Goal: Task Accomplishment & Management: Complete application form

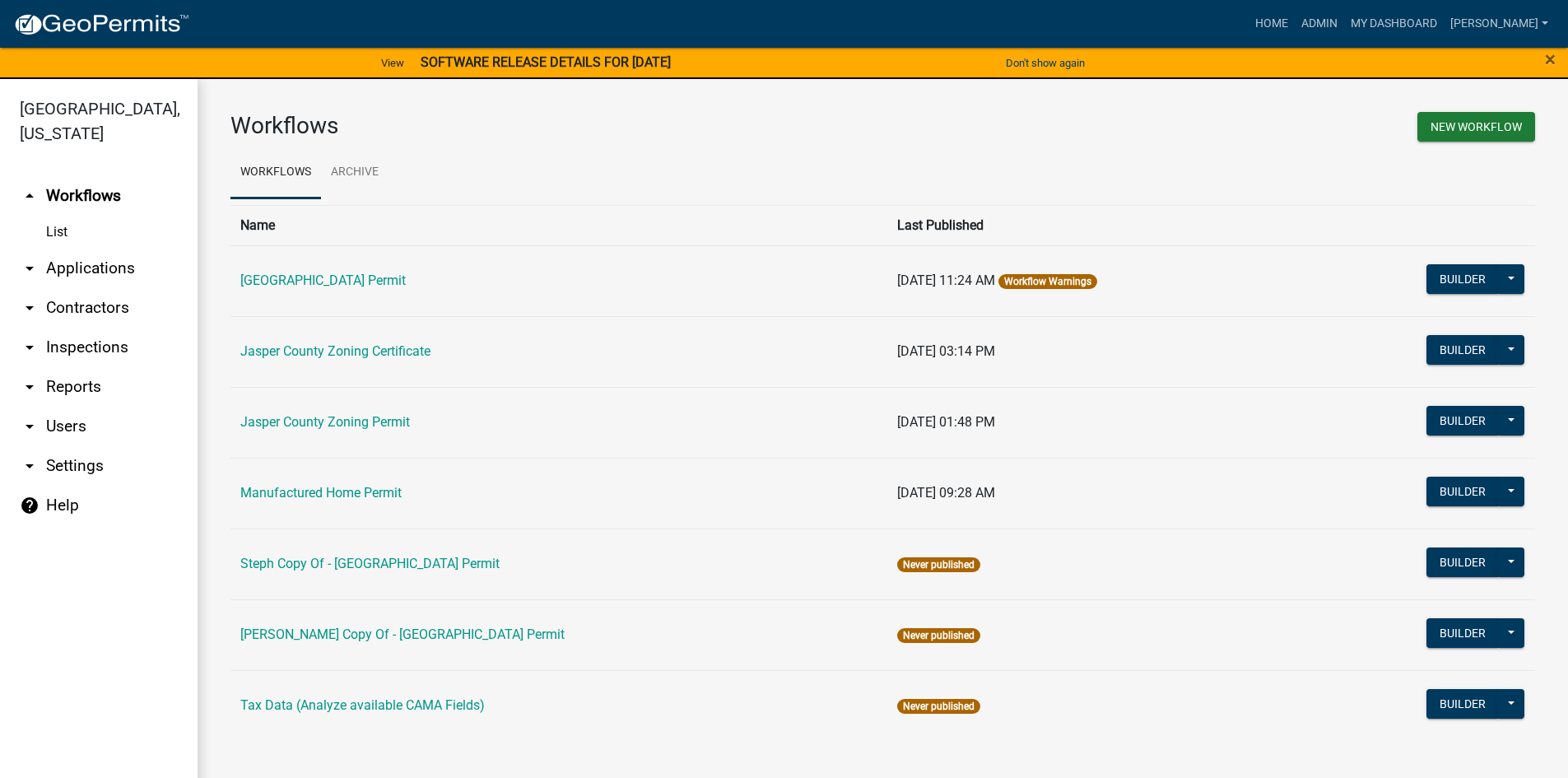
click at [76, 268] on link "arrow_drop_down Applications" at bounding box center [98, 268] width 198 height 40
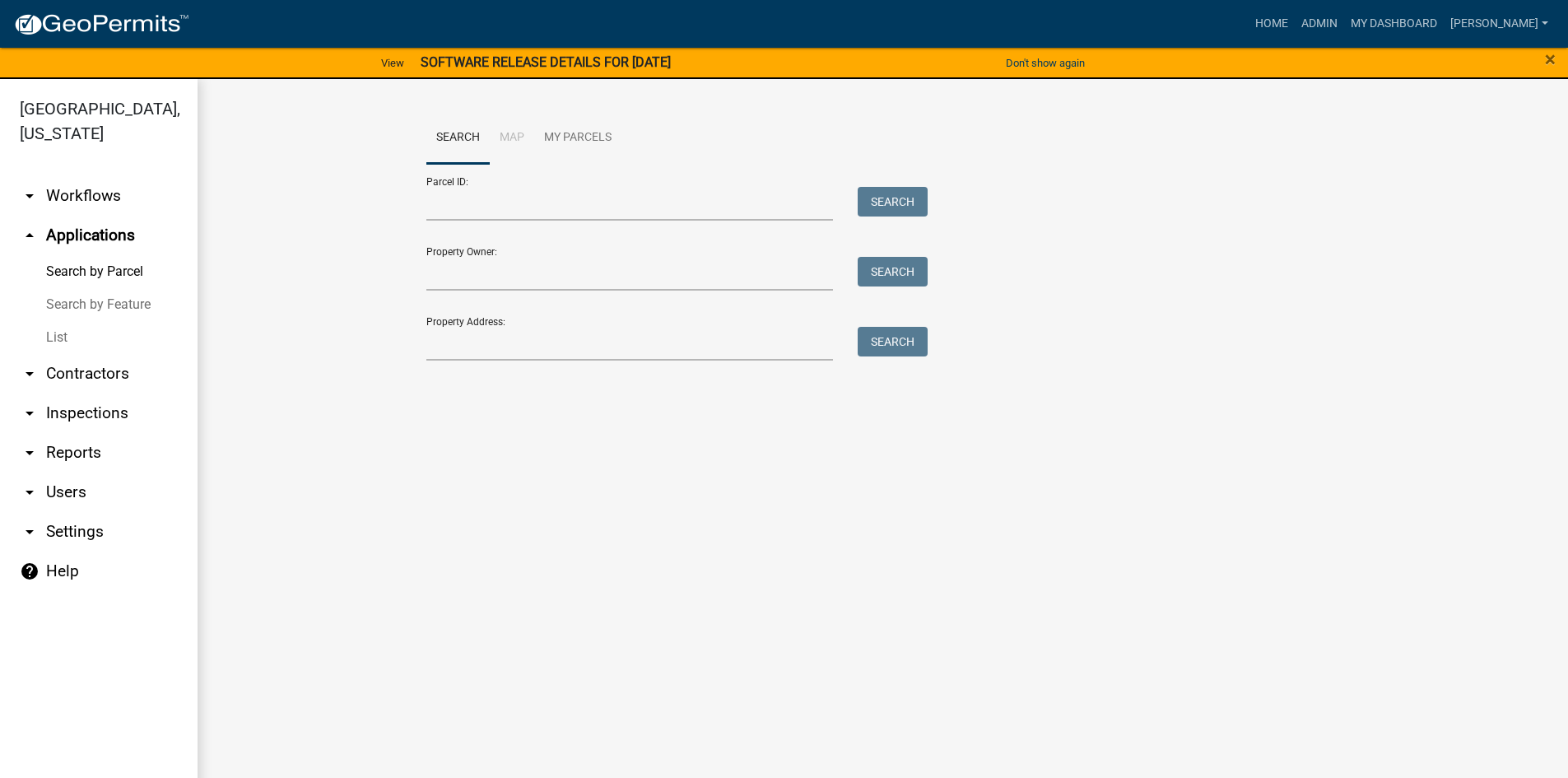
click at [61, 339] on link "List" at bounding box center [98, 337] width 198 height 33
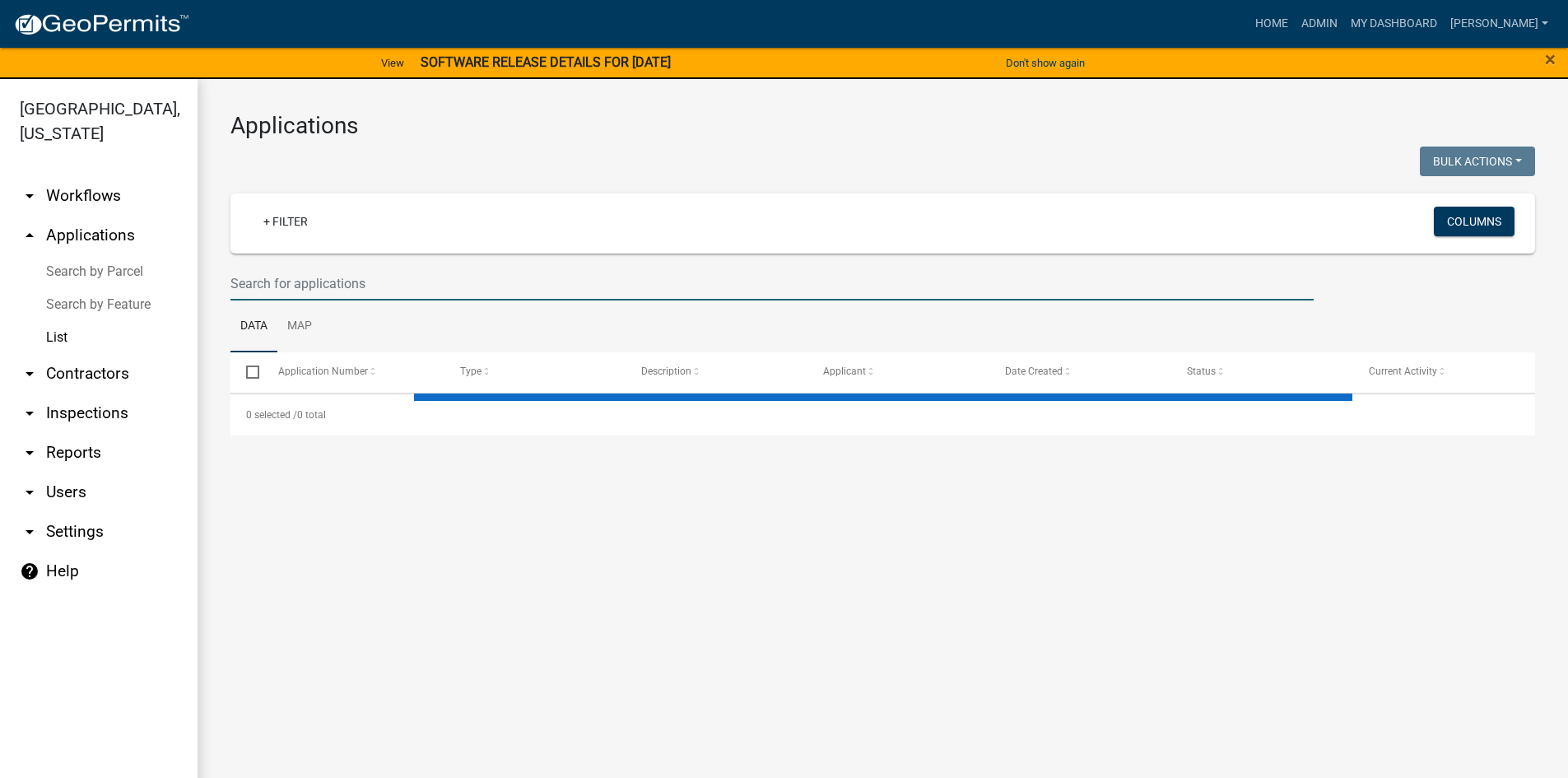
click at [312, 277] on input "text" at bounding box center [772, 284] width 1083 height 34
select select "3: 100"
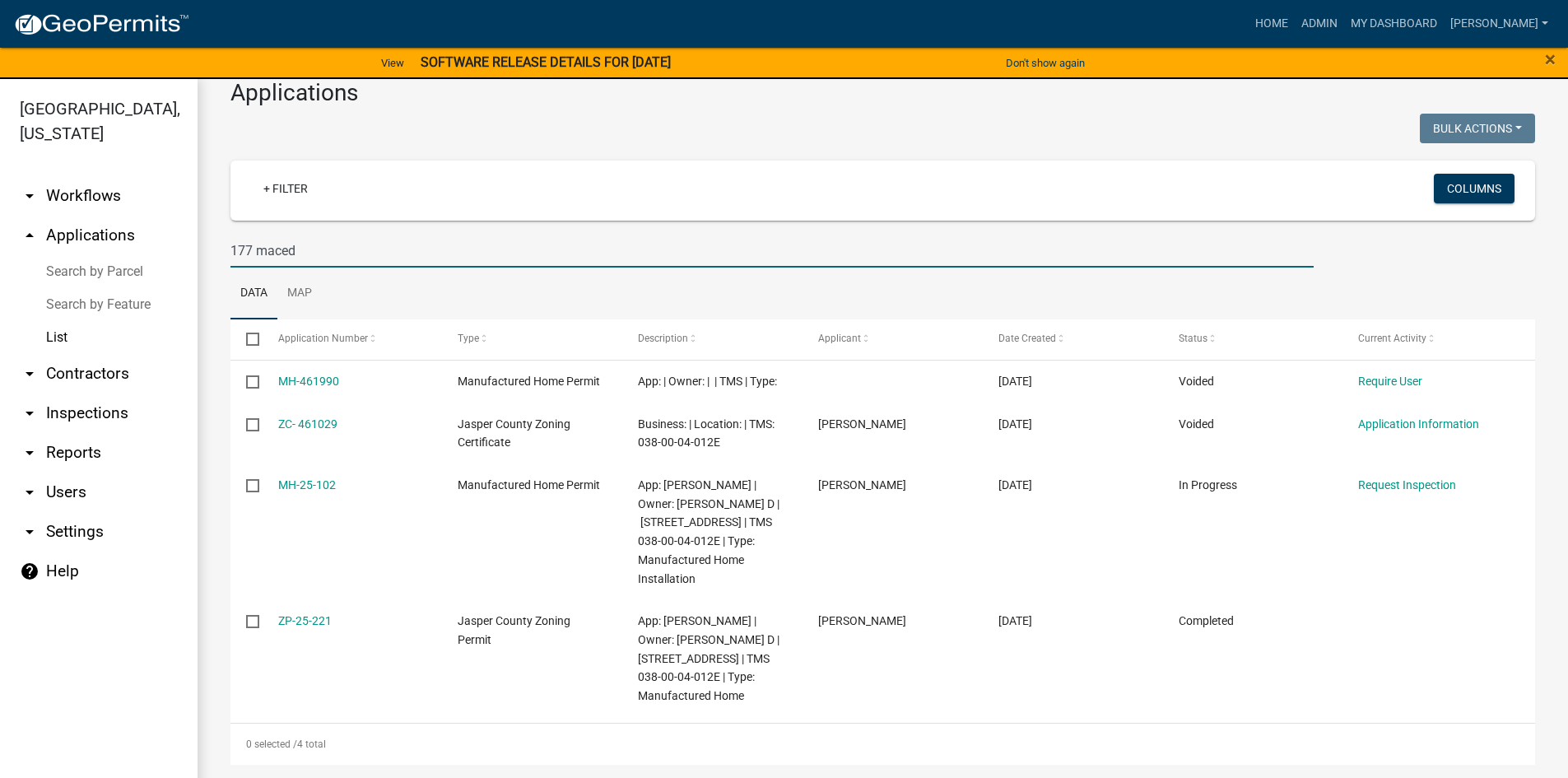
scroll to position [71, 0]
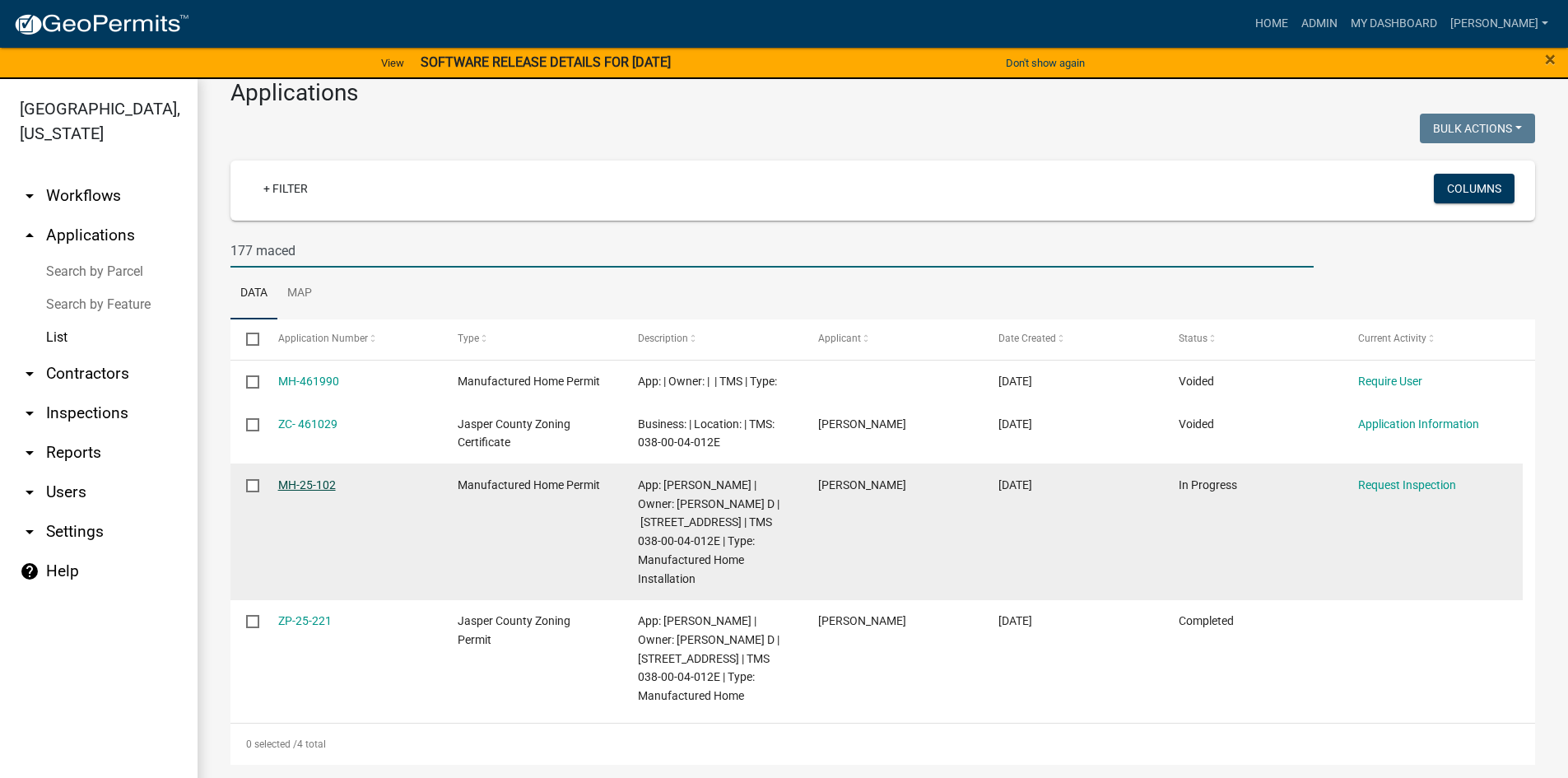
type input "177 maced"
click at [305, 478] on link "MH-25-102" at bounding box center [307, 485] width 57 height 13
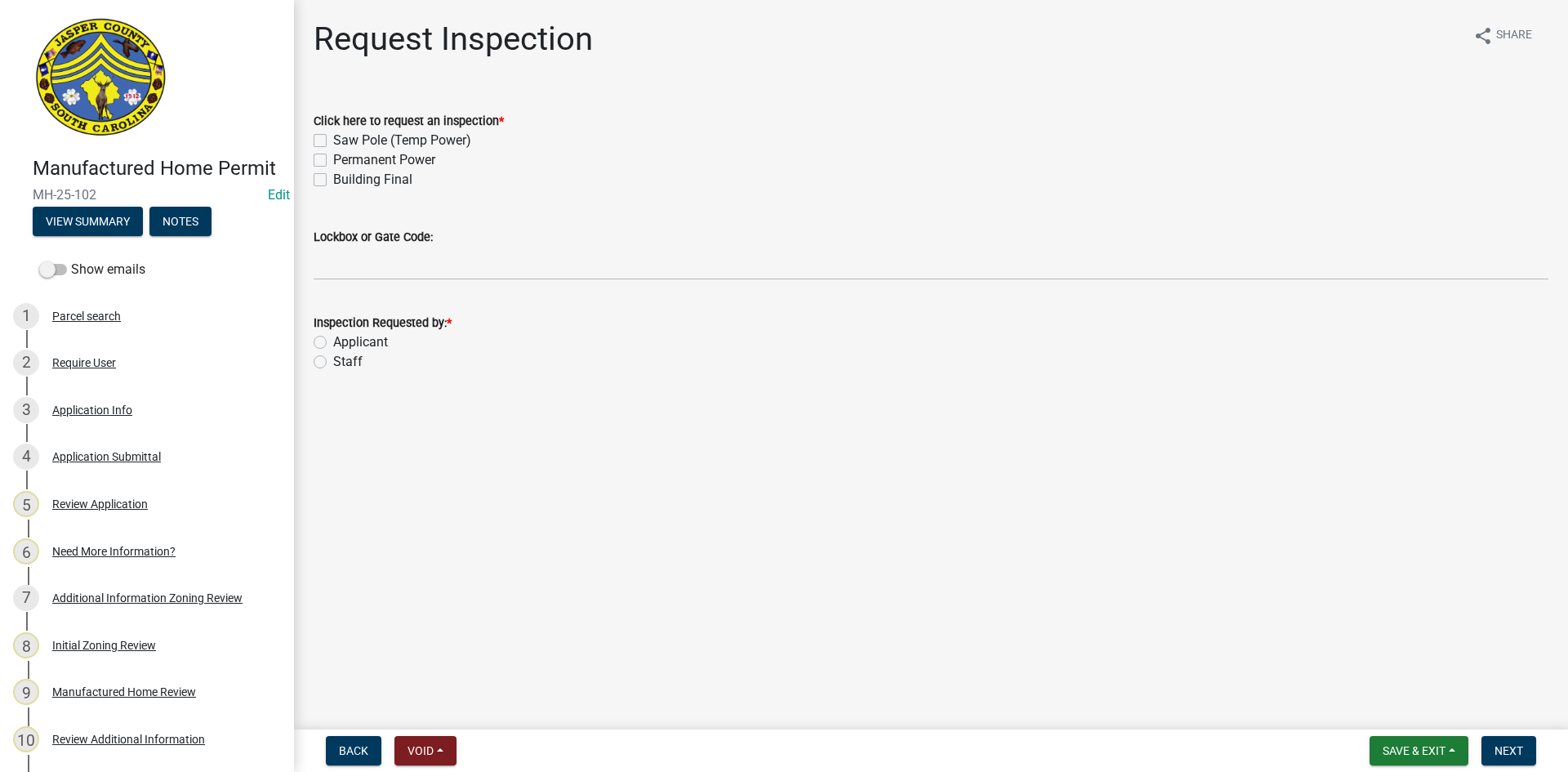
click at [333, 160] on label "Permanent Power" at bounding box center [384, 160] width 102 height 19
click at [333, 160] on input "Permanent Power" at bounding box center [338, 155] width 11 height 11
checkbox input "true"
checkbox input "false"
checkbox input "true"
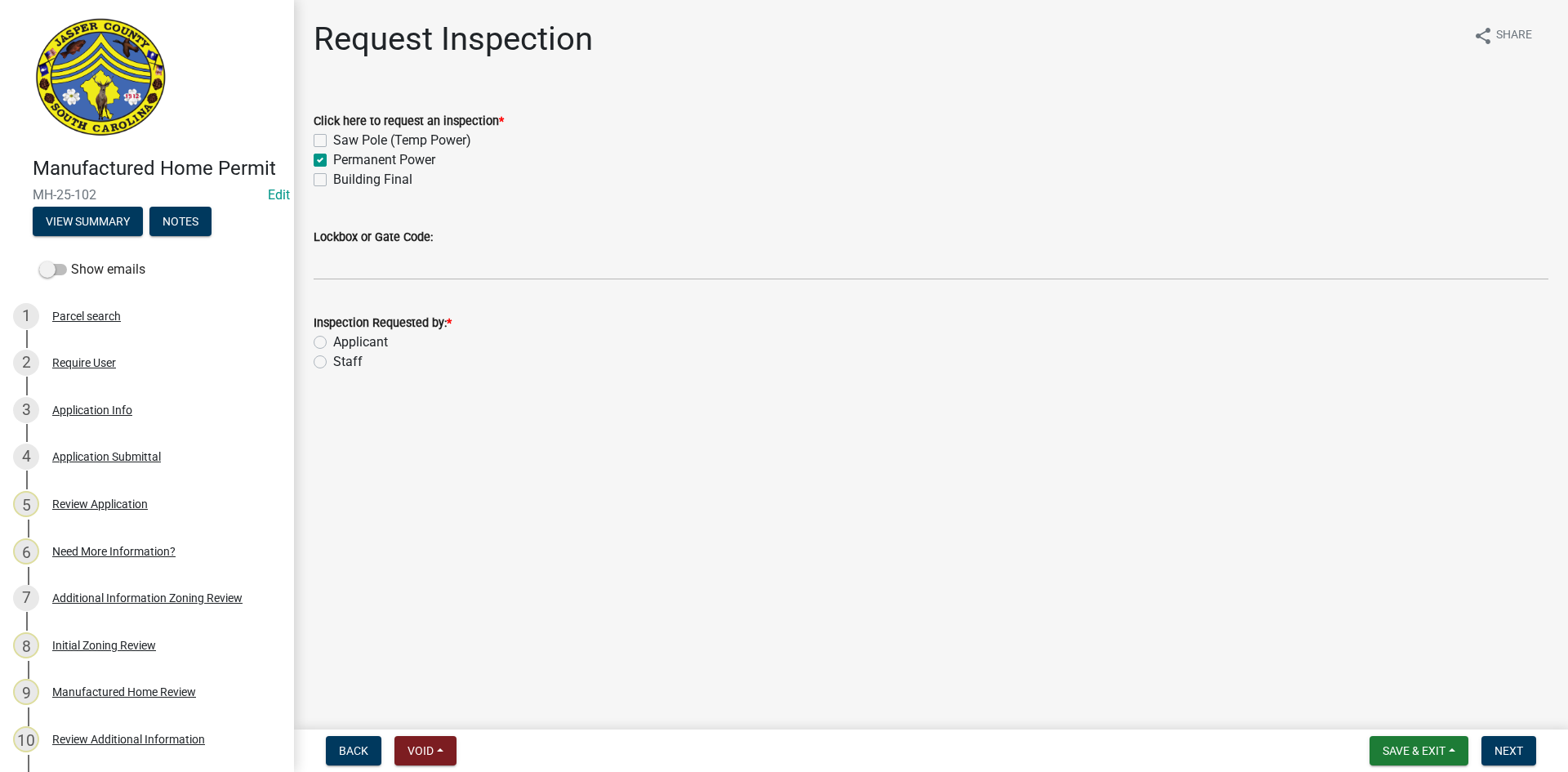
click at [333, 181] on label "Building Final" at bounding box center [373, 179] width 79 height 19
click at [333, 180] on input "Building Final" at bounding box center [338, 175] width 11 height 11
checkbox input "true"
checkbox input "false"
checkbox input "true"
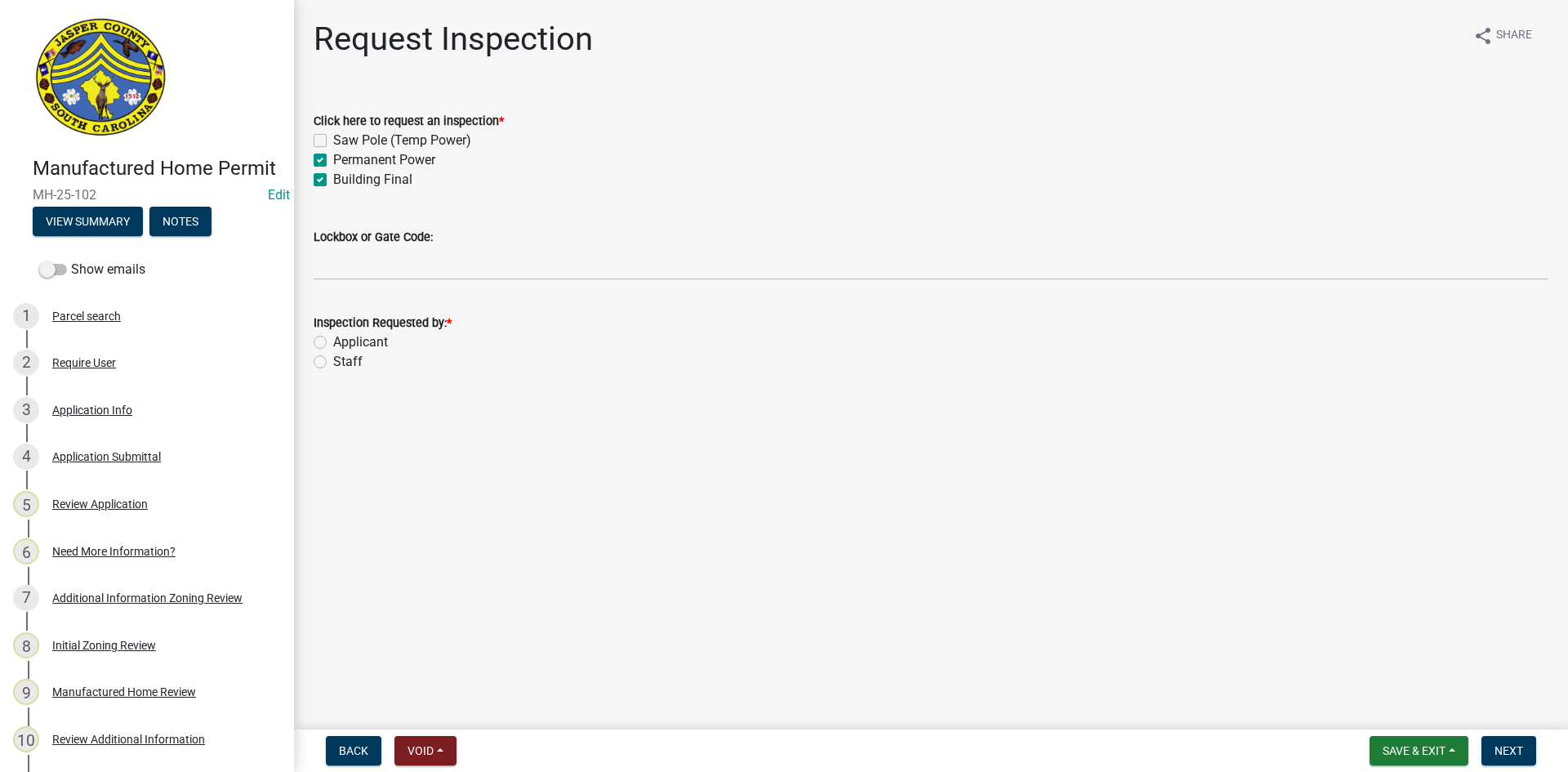
checkbox input "true"
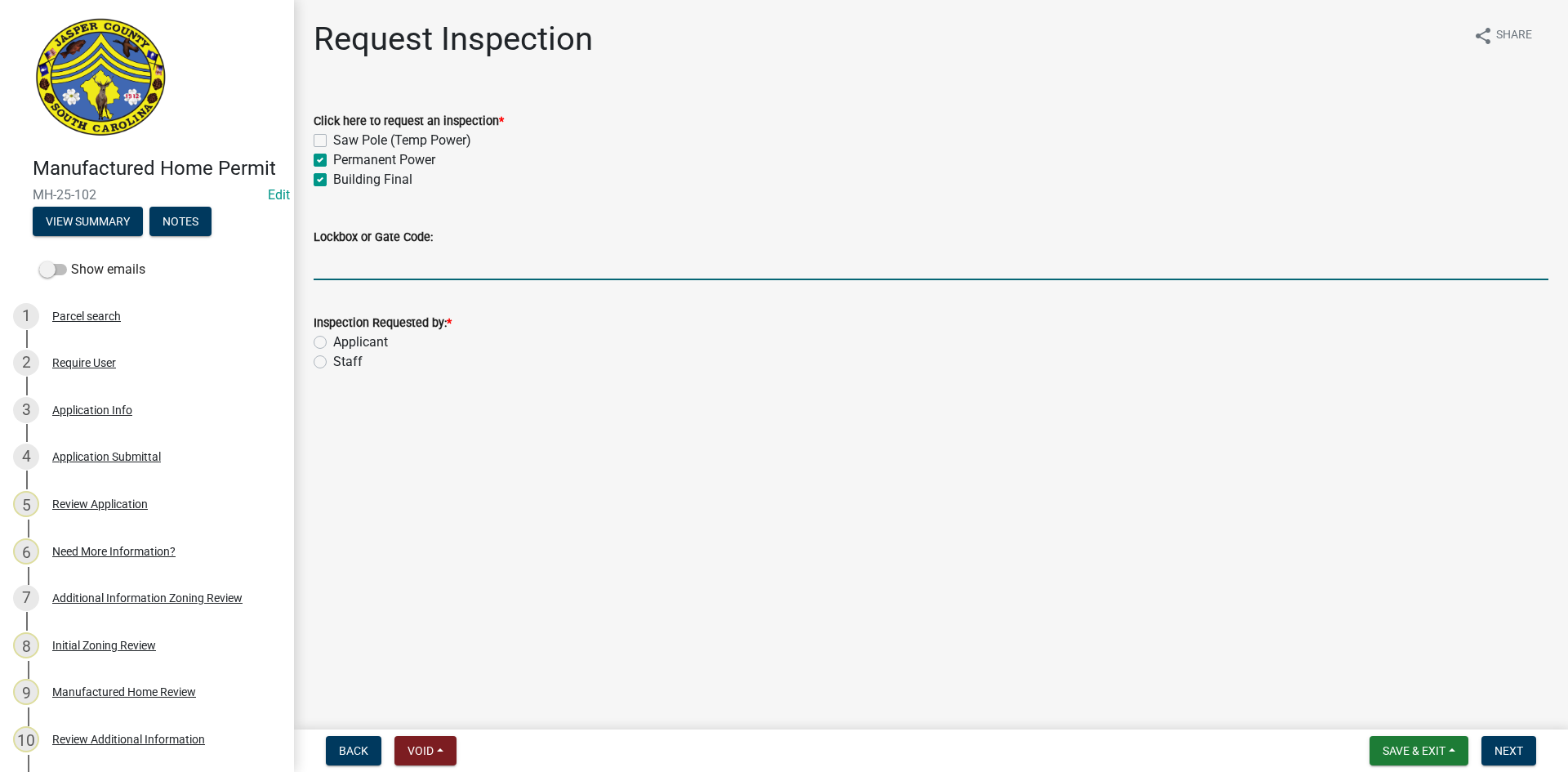
click at [380, 272] on input "Lockbox or Gate Code:" at bounding box center [931, 263] width 1236 height 33
type input "1208"
click at [333, 342] on label "Applicant" at bounding box center [361, 342] width 55 height 19
click at [333, 342] on input "Applicant" at bounding box center [338, 338] width 11 height 11
radio input "true"
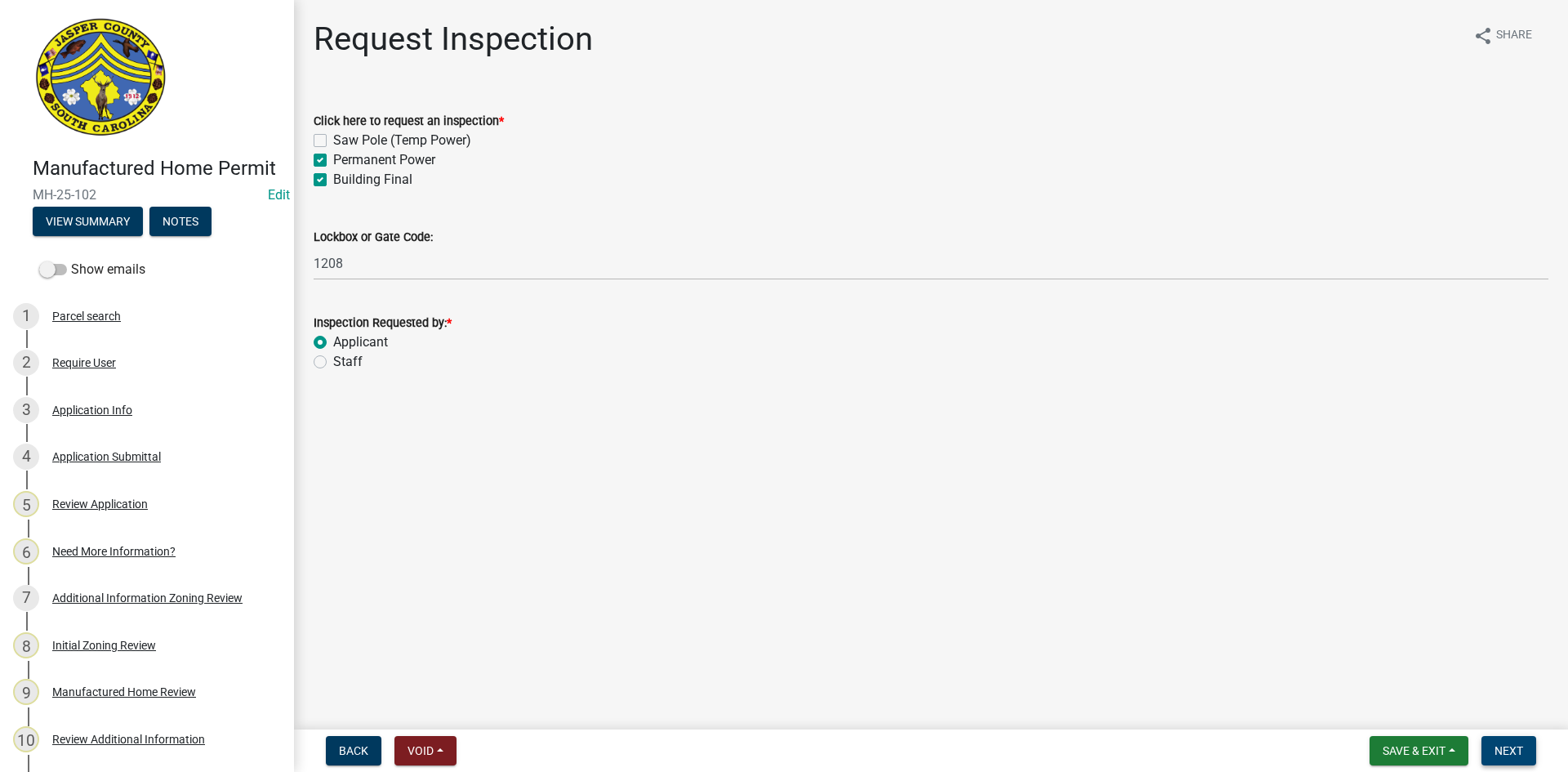
click at [1520, 756] on span "Next" at bounding box center [1509, 751] width 28 height 13
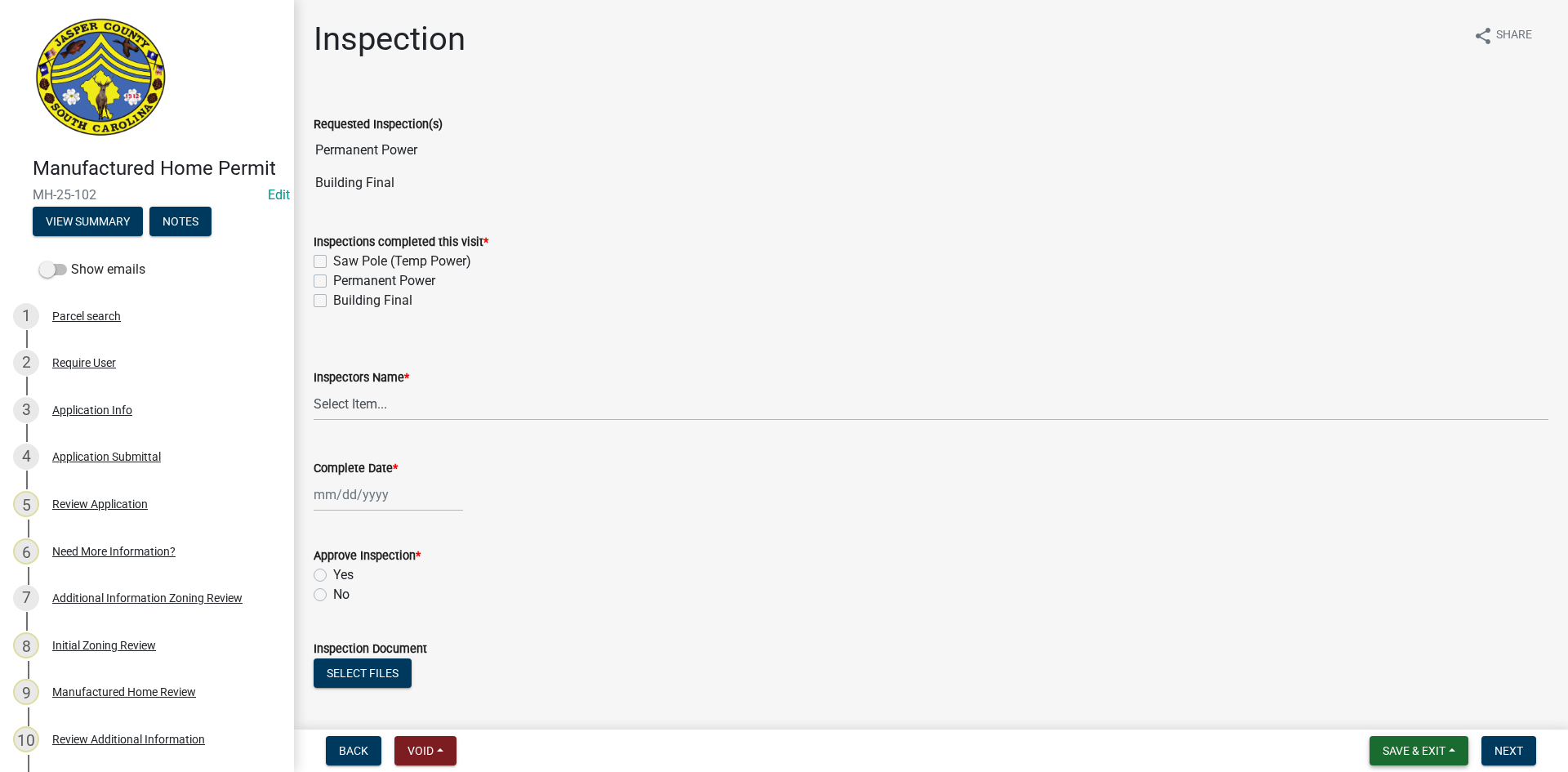
click at [1414, 742] on button "Save & Exit" at bounding box center [1419, 750] width 99 height 29
click at [1391, 705] on button "Save & Exit" at bounding box center [1403, 708] width 130 height 39
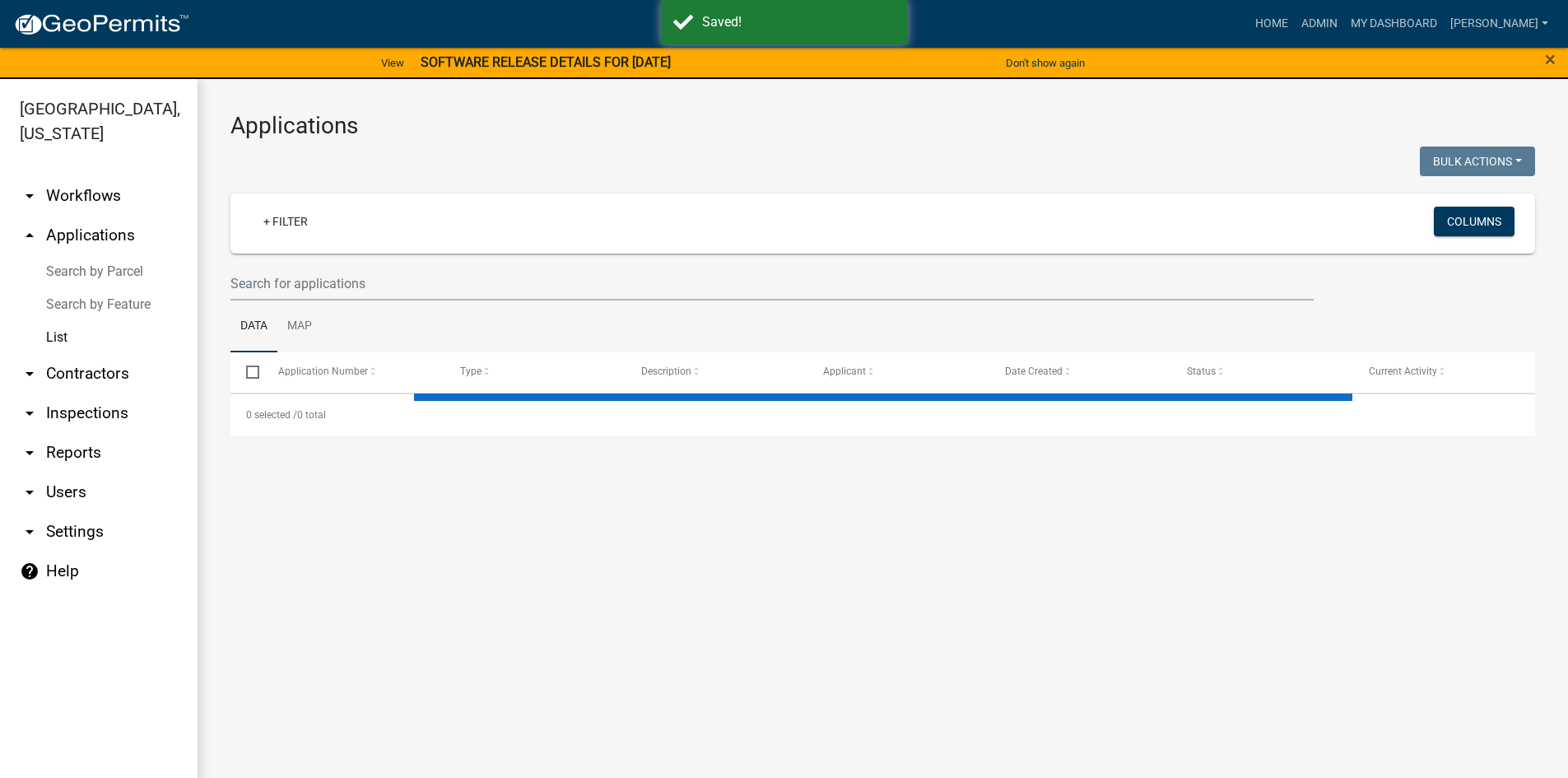
select select "3: 100"
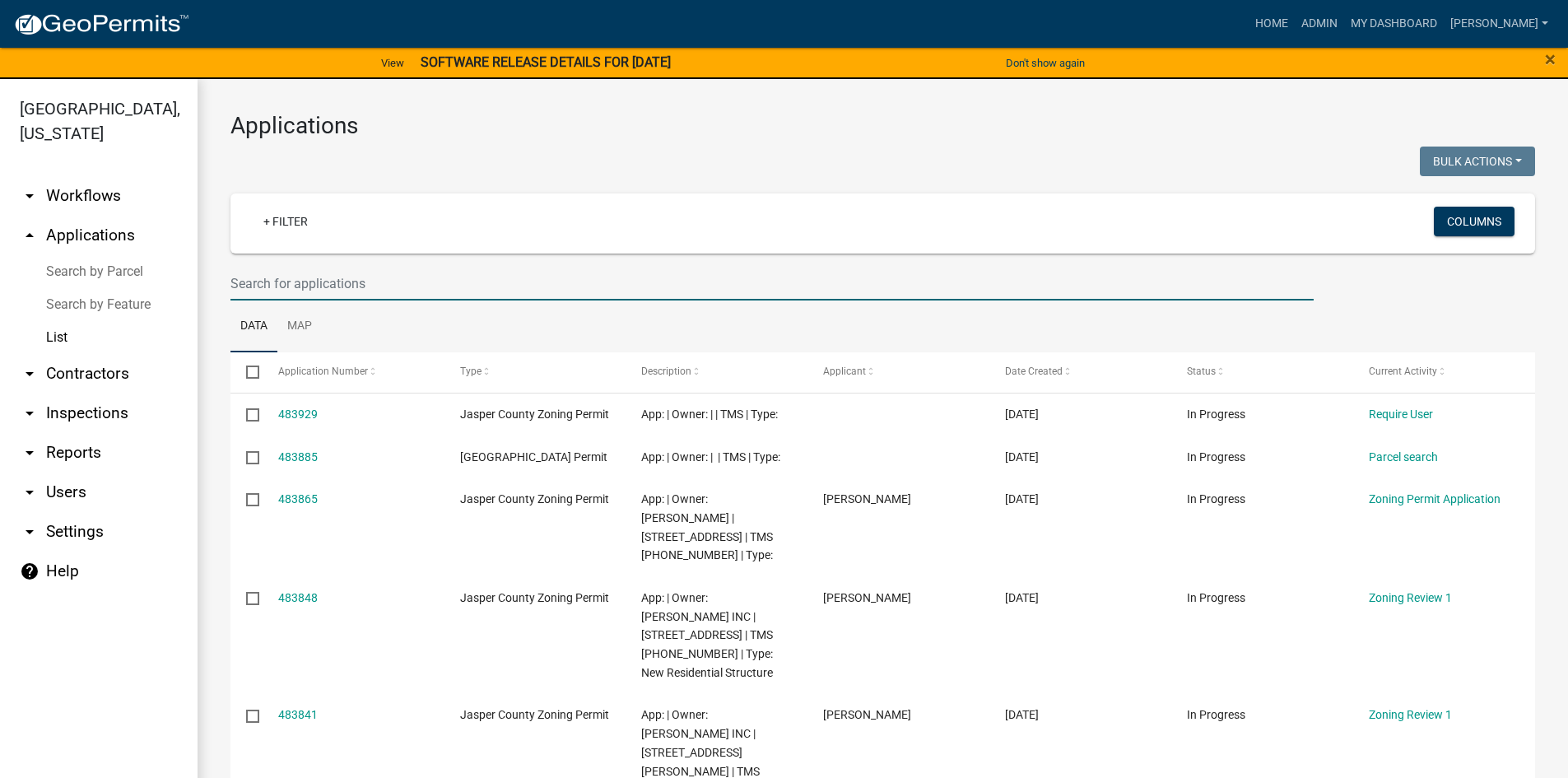
click at [341, 279] on input "text" at bounding box center [772, 284] width 1083 height 34
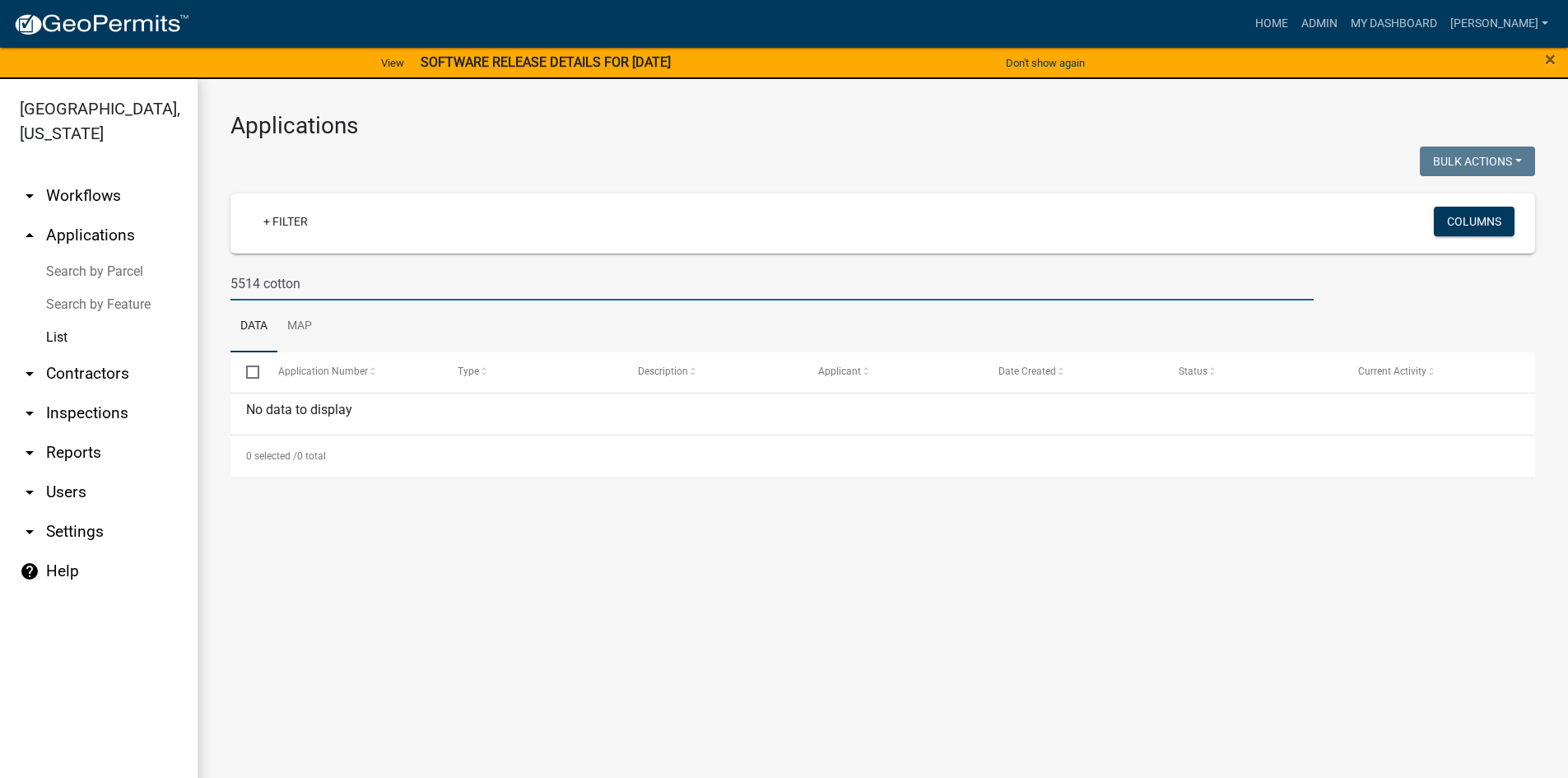
type input "5514 cotton"
